Goal: Book appointment/travel/reservation

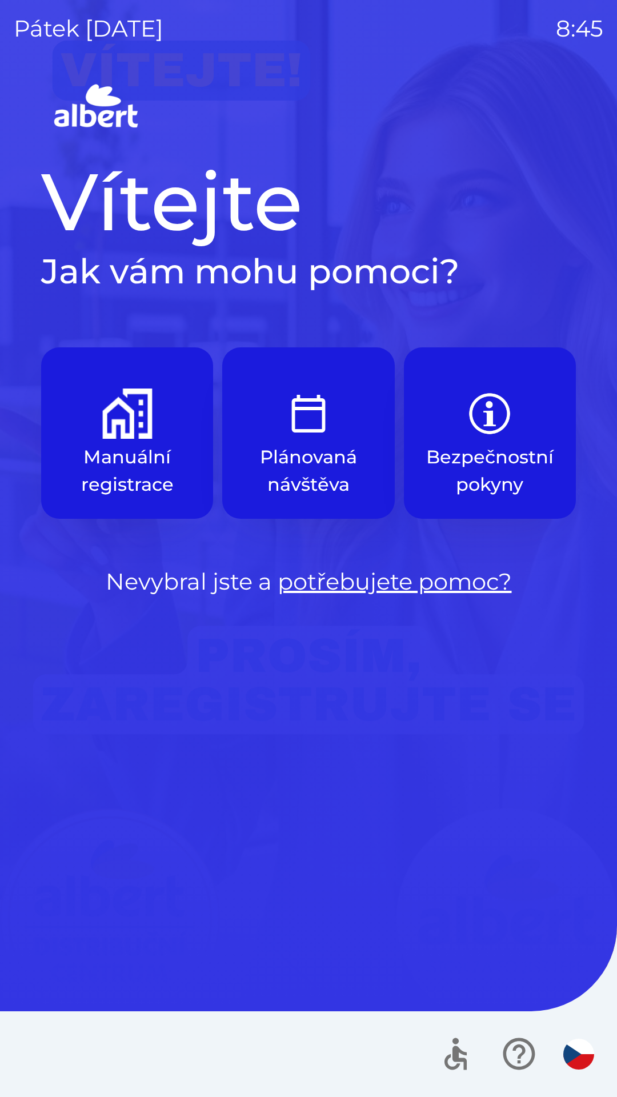
click at [113, 442] on button "Manuální registrace" at bounding box center [127, 433] width 172 height 171
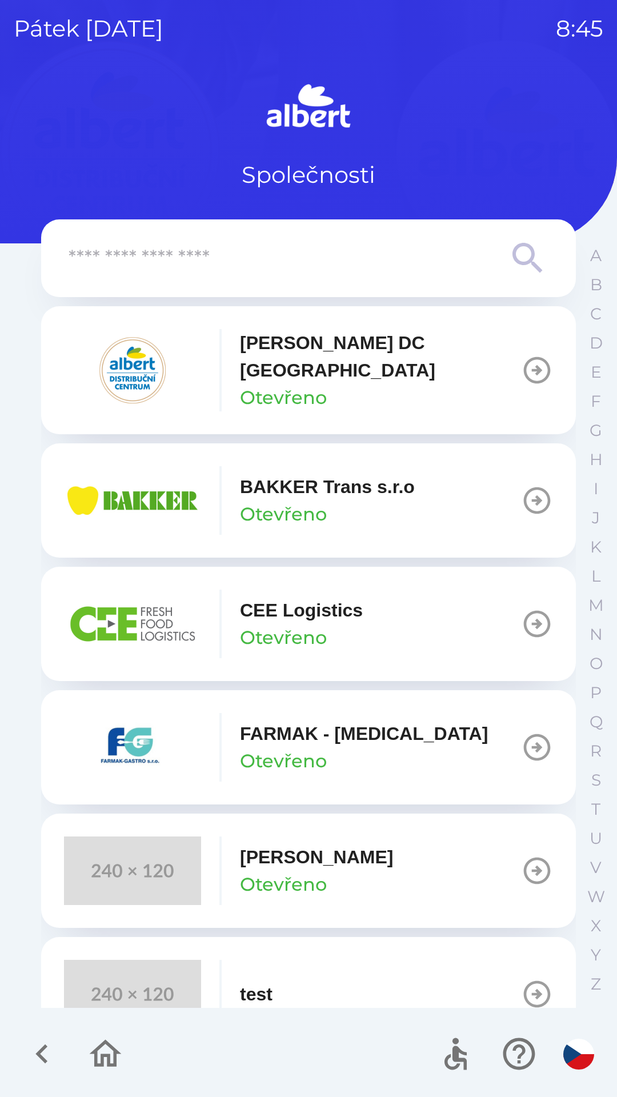
click at [254, 501] on p "Otevřeno" at bounding box center [283, 514] width 87 height 27
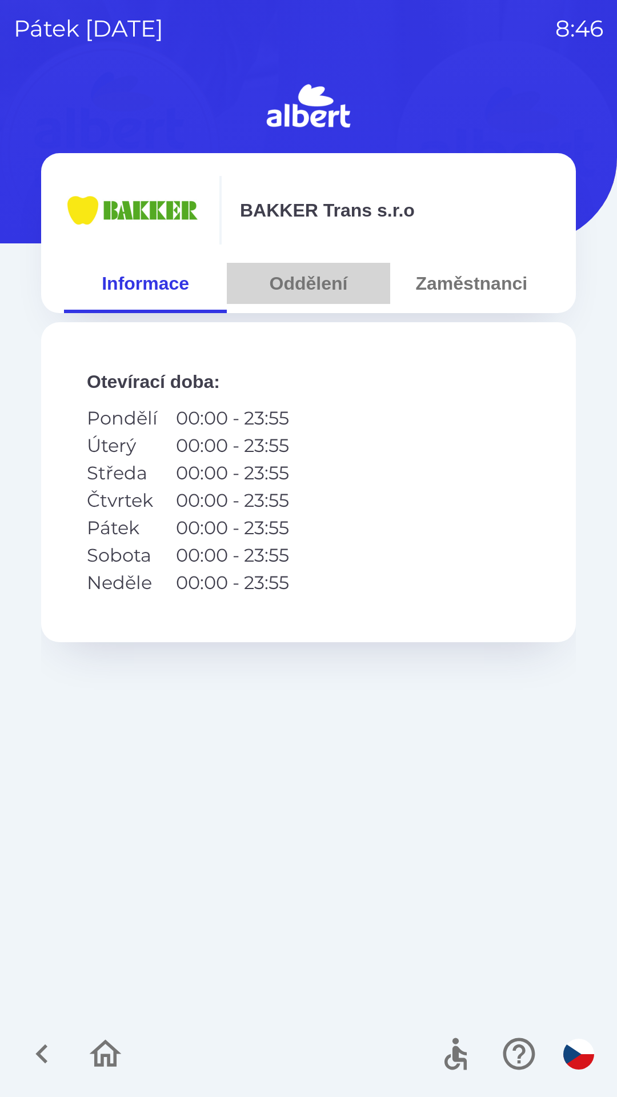
click at [304, 279] on button "Oddělení" at bounding box center [308, 283] width 163 height 41
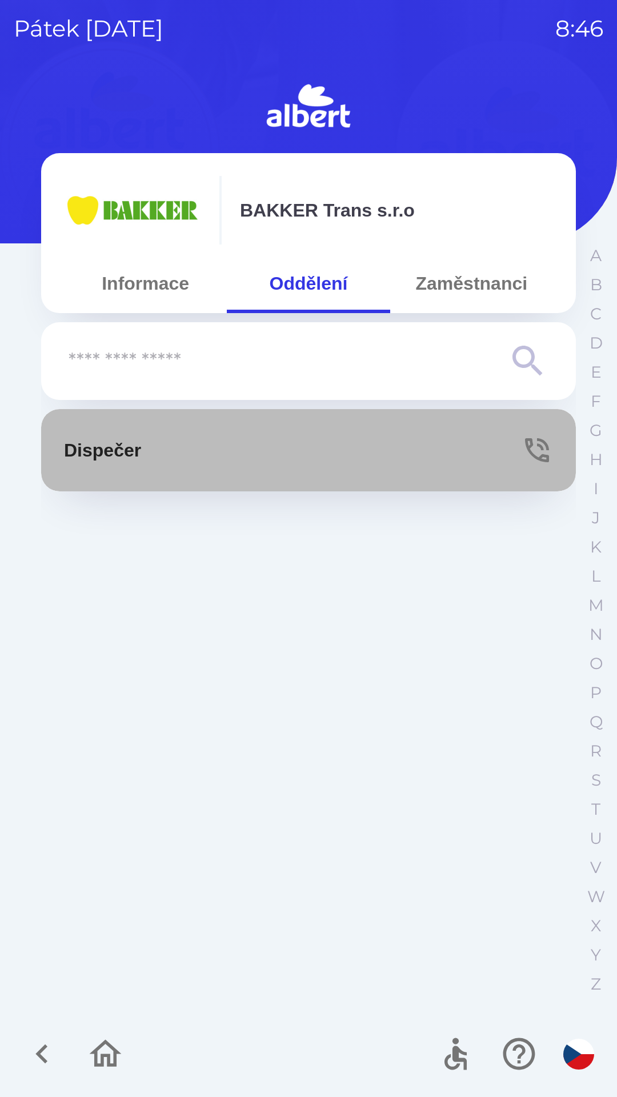
click at [129, 454] on p "Dispečer" at bounding box center [102, 450] width 77 height 27
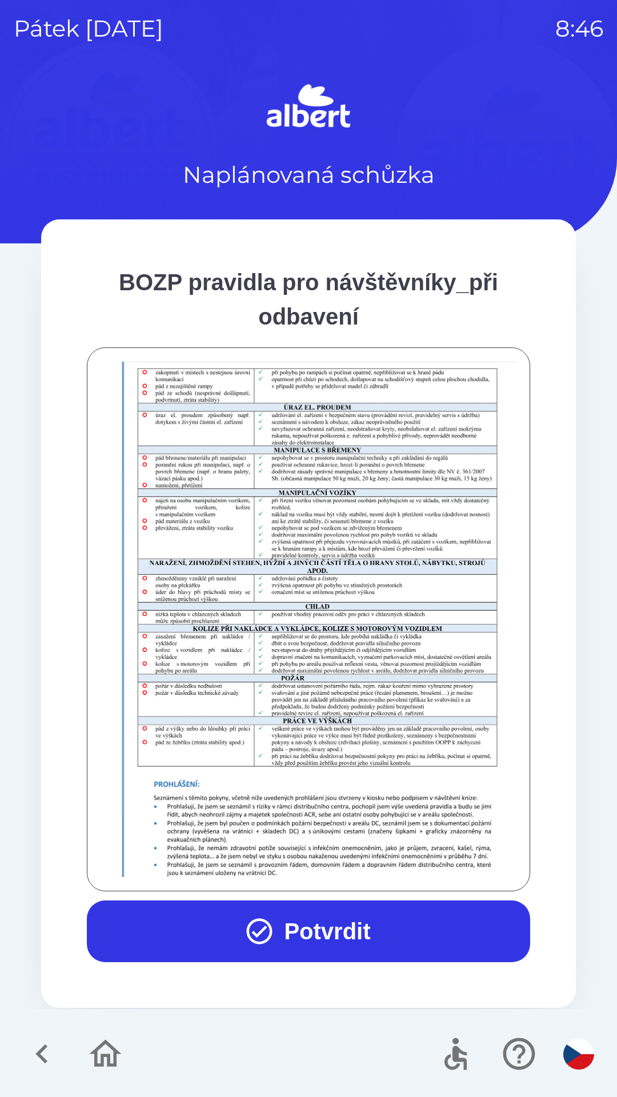
scroll to position [802, 0]
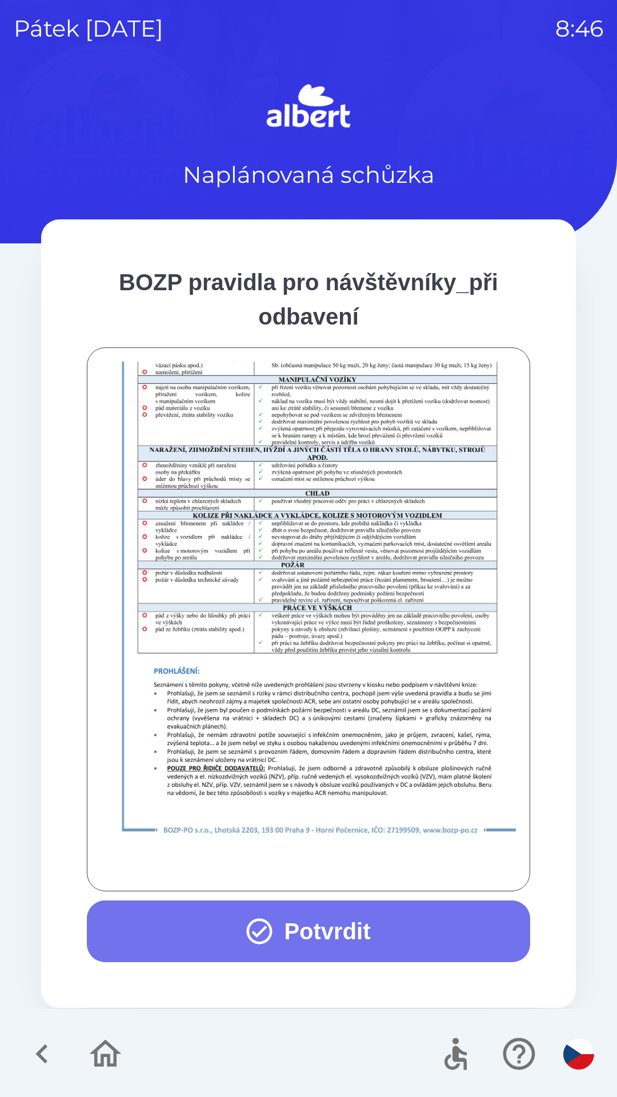
click at [314, 932] on button "Potvrdit" at bounding box center [309, 932] width 444 height 62
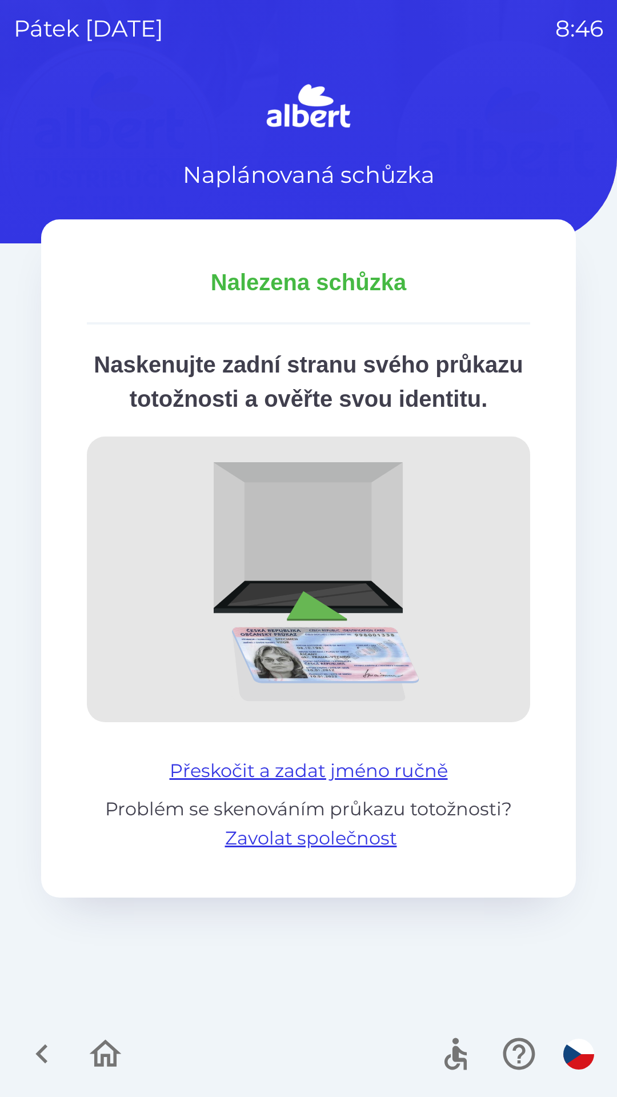
click at [292, 785] on button "Přeskočit a zadat jméno ručně" at bounding box center [309, 770] width 288 height 27
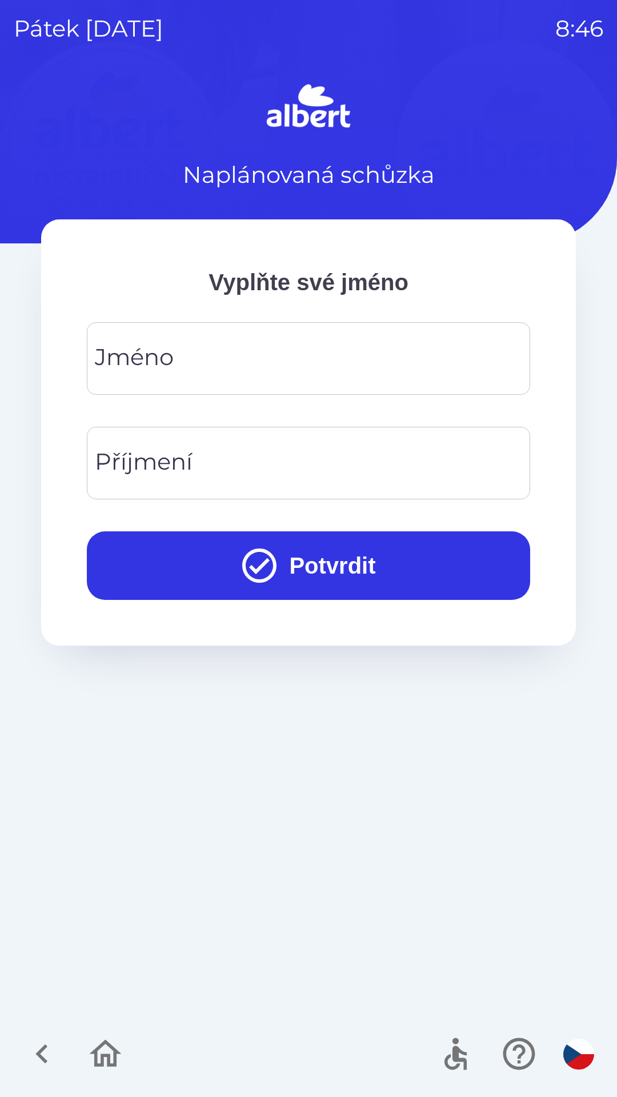
click at [209, 372] on input "Jméno" at bounding box center [309, 358] width 416 height 45
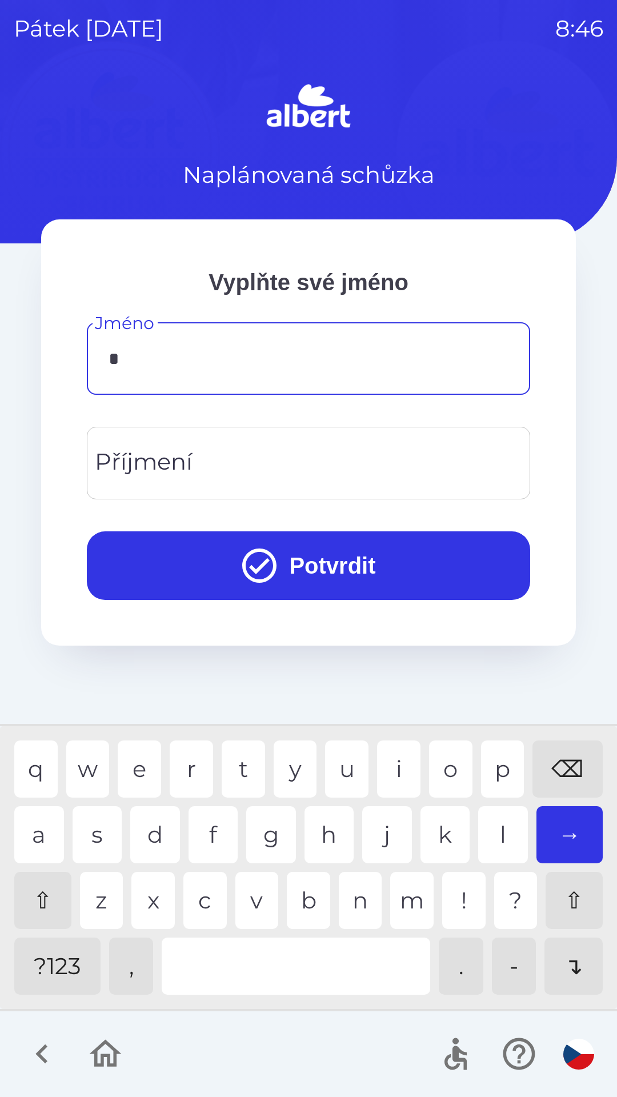
click at [405, 896] on div "m" at bounding box center [411, 900] width 43 height 57
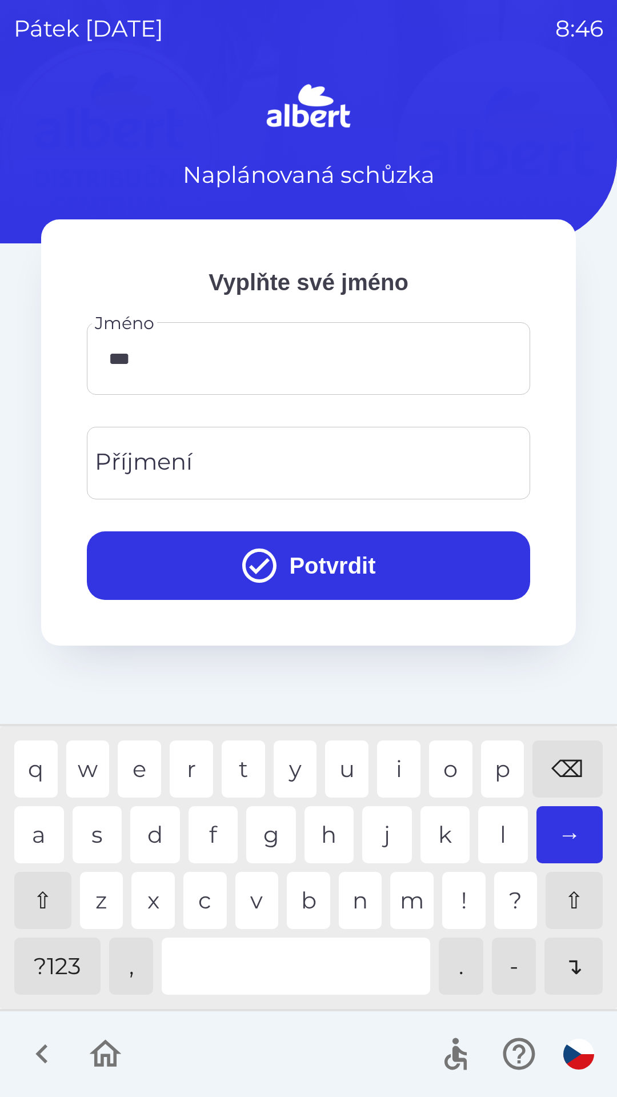
click at [186, 770] on div "r" at bounding box center [191, 769] width 43 height 57
click at [462, 785] on div "o" at bounding box center [450, 769] width 43 height 57
type input "********"
click at [243, 468] on input "Příjmení" at bounding box center [309, 463] width 416 height 45
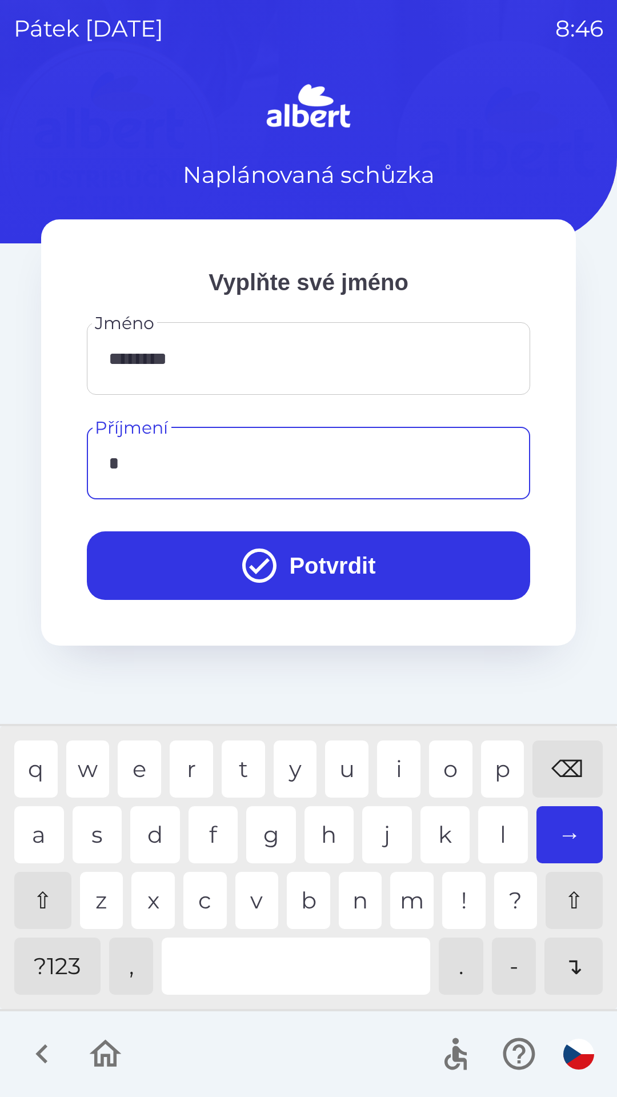
click at [443, 761] on div "o" at bounding box center [450, 769] width 43 height 57
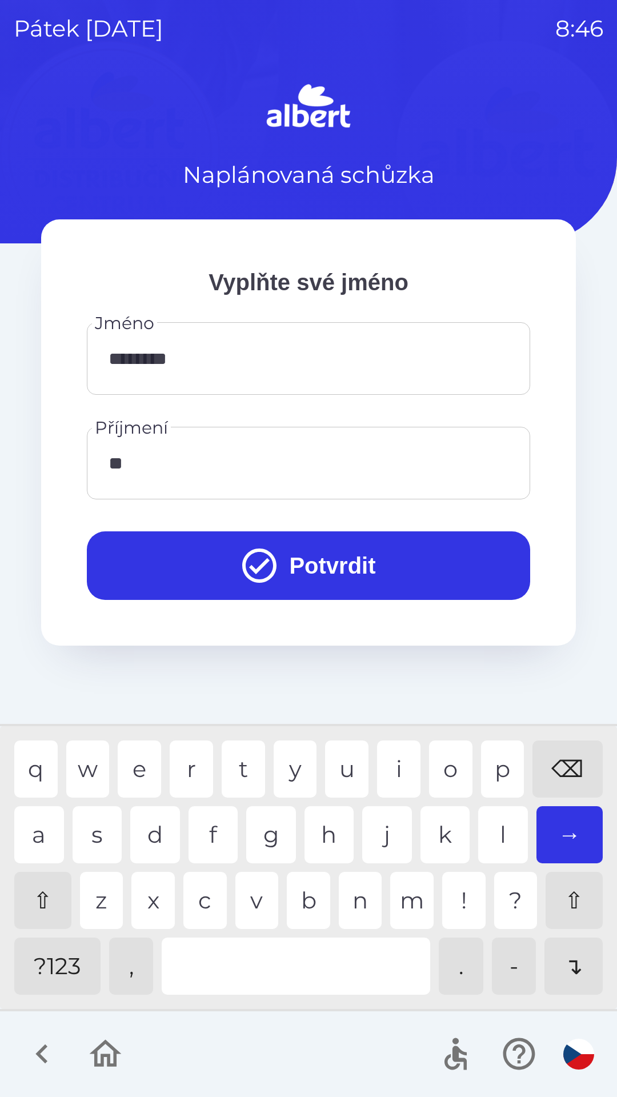
click at [239, 769] on div "t" at bounding box center [243, 769] width 43 height 57
click at [321, 828] on div "h" at bounding box center [330, 834] width 50 height 57
type input "******"
click at [257, 562] on icon "submit" at bounding box center [259, 565] width 41 height 41
